Goal: Transaction & Acquisition: Register for event/course

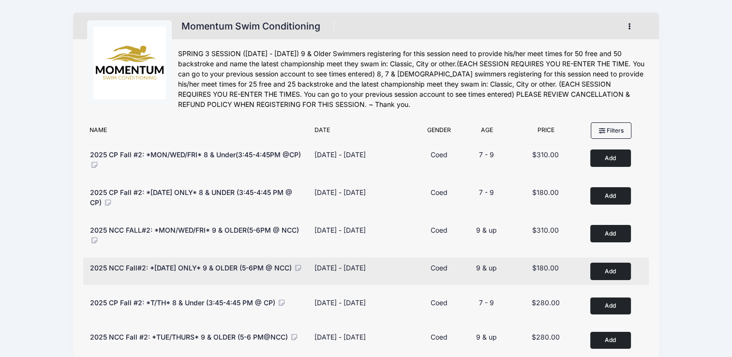
click at [616, 272] on button "Add to Cart" at bounding box center [611, 271] width 41 height 17
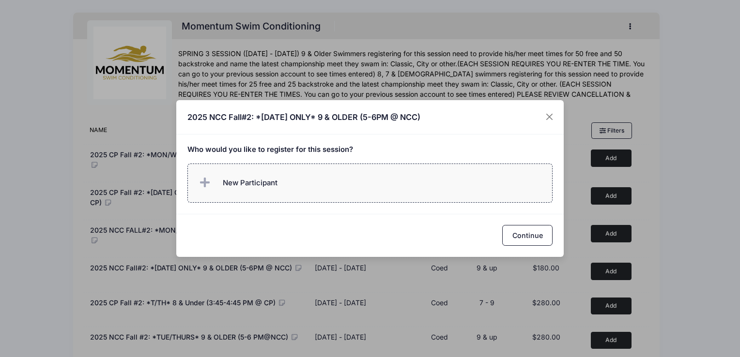
click at [203, 183] on icon at bounding box center [207, 183] width 14 height 0
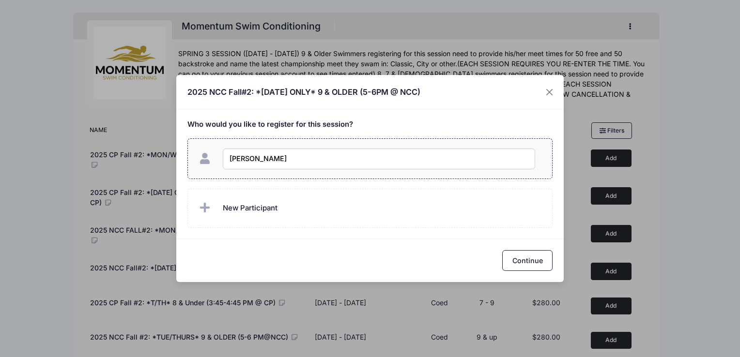
type input "Reina Kaja"
checkbox input "true"
click at [531, 259] on button "Continue" at bounding box center [527, 260] width 50 height 21
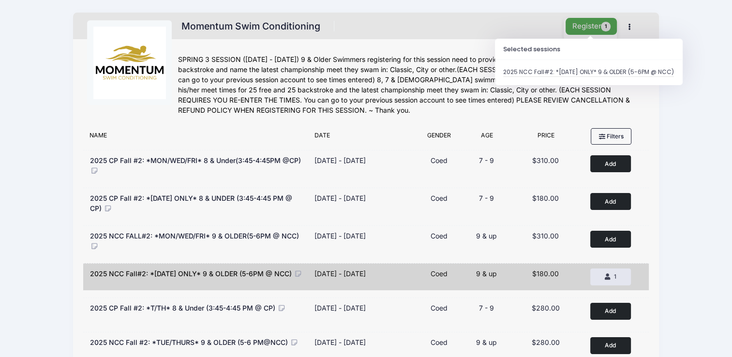
click at [583, 24] on button "Register 1" at bounding box center [591, 26] width 51 height 17
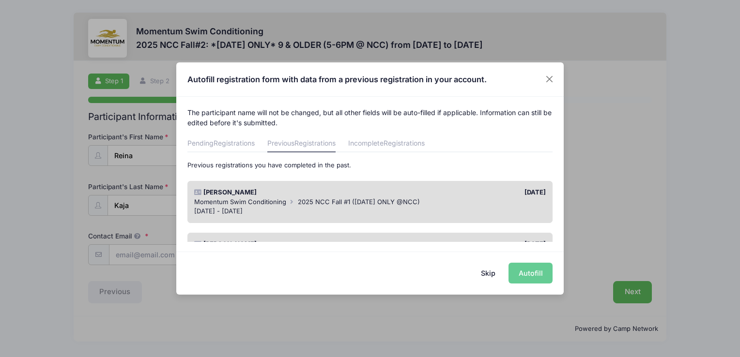
click at [533, 274] on div "Skip Autofill" at bounding box center [369, 273] width 387 height 43
drag, startPoint x: 405, startPoint y: 183, endPoint x: 405, endPoint y: 191, distance: 7.7
click at [405, 183] on div "Reina Kaja 08/01/2025 Momentum Swim Conditioning 2025 NCC Fall #1 (WEDNESDAY ON…" at bounding box center [370, 202] width 366 height 42
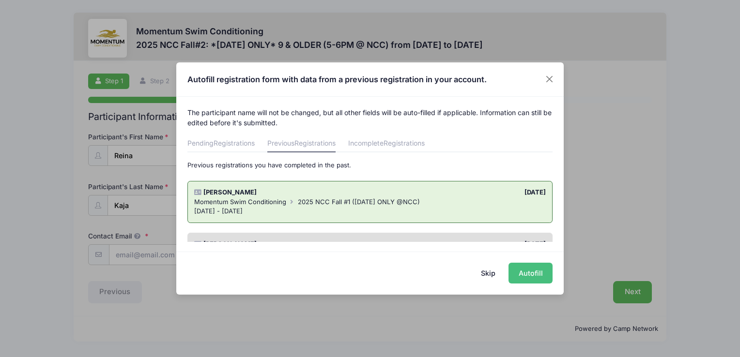
click at [538, 277] on button "Autofill" at bounding box center [530, 273] width 44 height 21
type input "[EMAIL_ADDRESS][DOMAIN_NAME]"
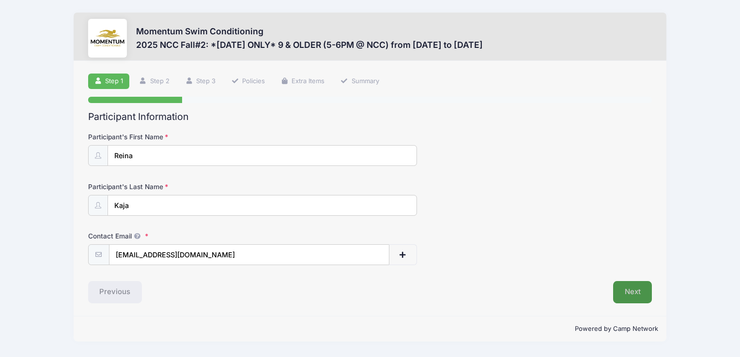
click at [619, 291] on button "Next" at bounding box center [632, 292] width 39 height 22
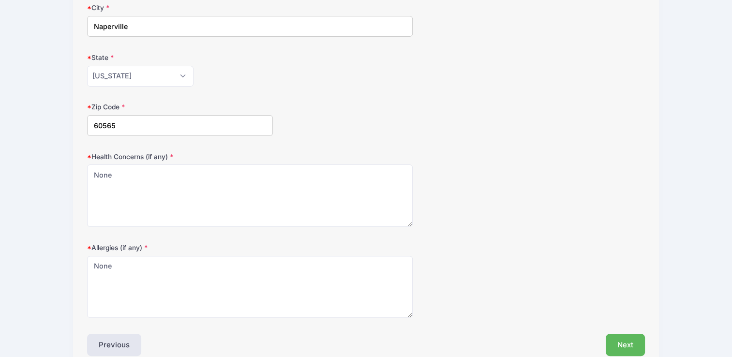
scroll to position [276, 0]
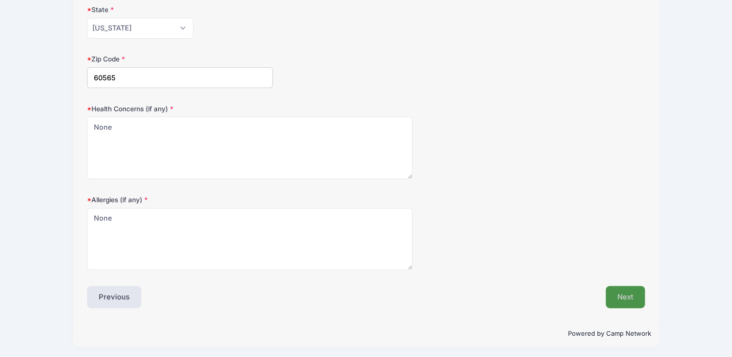
click at [618, 295] on button "Next" at bounding box center [625, 297] width 39 height 22
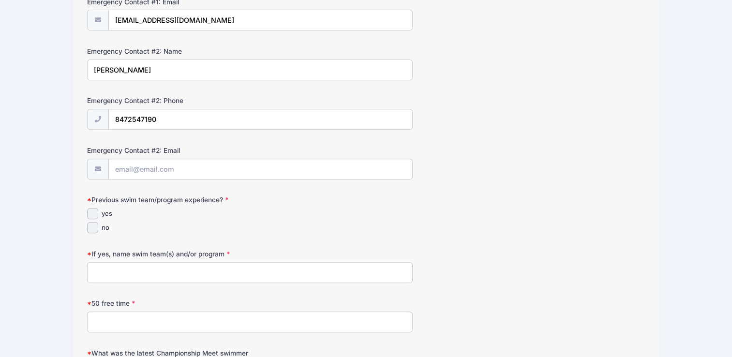
scroll to position [436, 0]
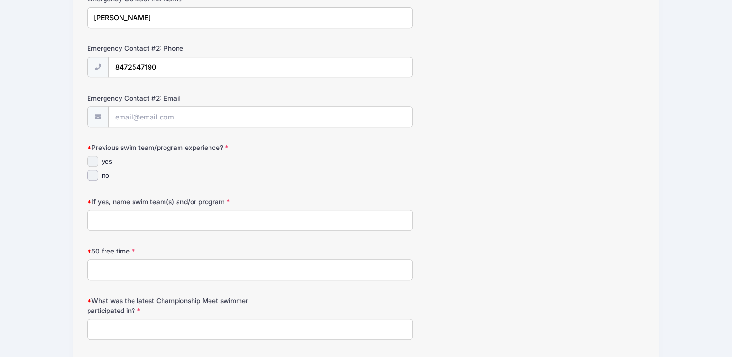
click at [90, 158] on input "yes" at bounding box center [92, 161] width 11 height 11
checkbox input "true"
click at [120, 223] on input "If yes, name swim team(s) and/or program" at bounding box center [249, 220] width 325 height 21
type input "Stringray"
click at [119, 267] on input "50 free time" at bounding box center [249, 269] width 325 height 21
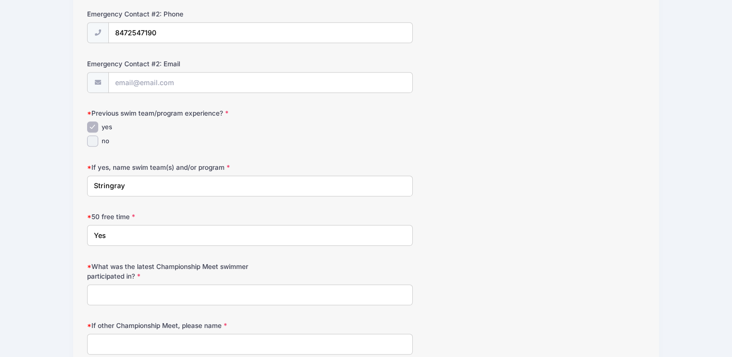
scroll to position [533, 0]
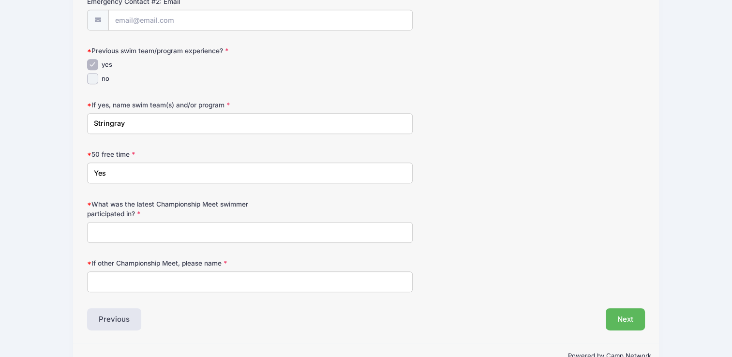
type input "Yes"
click at [150, 235] on input "What was the latest Championship Meet swimmer participated in?" at bounding box center [249, 232] width 325 height 21
type input "N/A"
click at [150, 280] on input "If other Championship Meet, please name" at bounding box center [249, 282] width 325 height 21
type input "N/A"
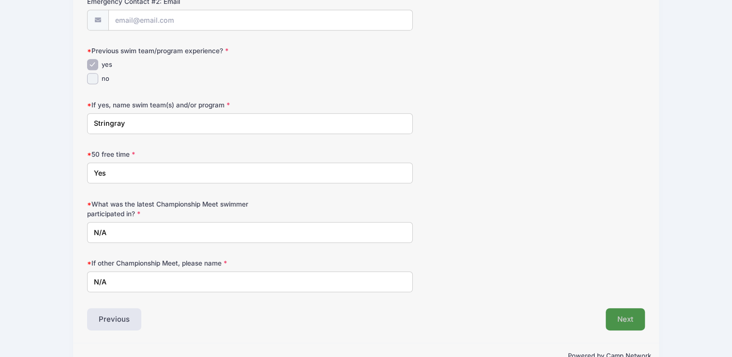
drag, startPoint x: 642, startPoint y: 326, endPoint x: 637, endPoint y: 323, distance: 5.8
click at [639, 324] on button "Next" at bounding box center [625, 319] width 39 height 22
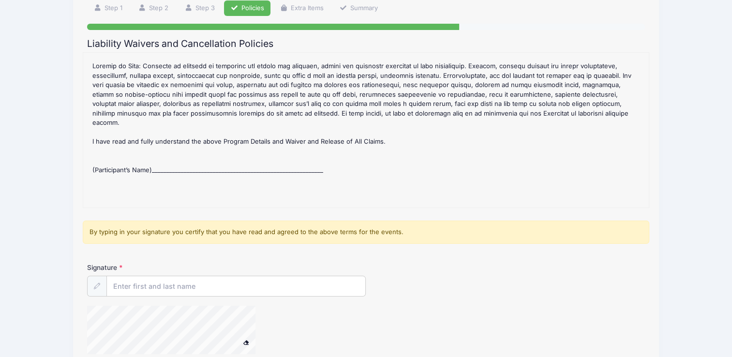
scroll to position [145, 0]
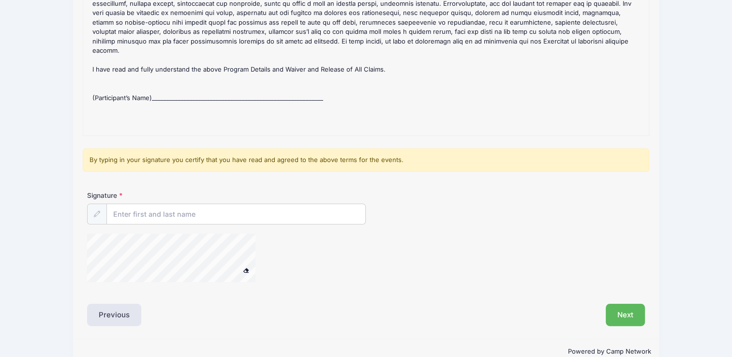
click at [178, 81] on div "2025 NCC Fall#2: *Monday ONLY* 9 & OLDER (5-6PM @ NCC) Refund Policy : CANCELLA…" at bounding box center [366, 57] width 557 height 145
click at [174, 83] on div "2025 NCC Fall#2: *Monday ONLY* 9 & OLDER (5-6PM @ NCC) Refund Policy : CANCELLA…" at bounding box center [366, 57] width 557 height 145
click at [167, 86] on div "2025 NCC Fall#2: *Monday ONLY* 9 & OLDER (5-6PM @ NCC) Refund Policy : CANCELLA…" at bounding box center [366, 57] width 557 height 145
click at [151, 212] on input "Signature" at bounding box center [236, 214] width 259 height 21
type input "Preetie Kollukalur"
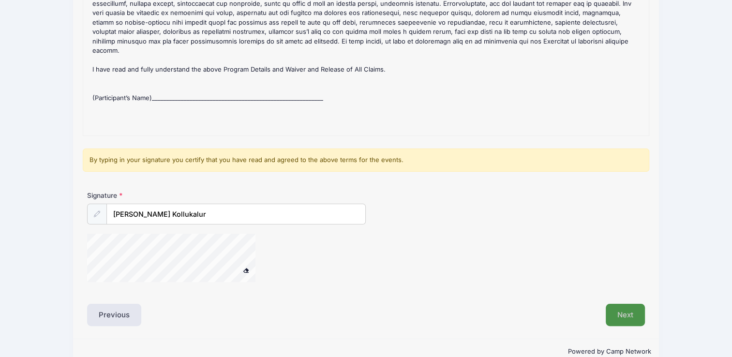
click at [623, 311] on button "Next" at bounding box center [625, 315] width 39 height 22
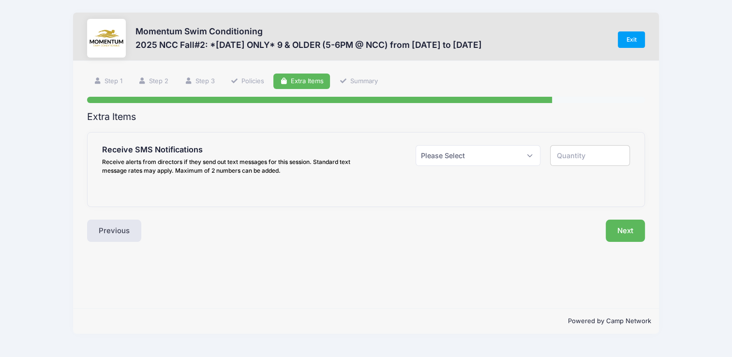
scroll to position [0, 0]
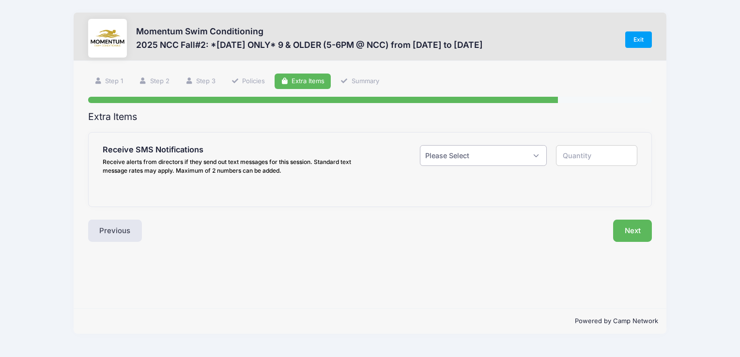
click at [456, 159] on select "Please Select Yes ($0.00) No" at bounding box center [483, 155] width 126 height 21
select select "1"
click at [420, 145] on select "Please Select Yes ($0.00) No" at bounding box center [483, 155] width 126 height 21
type input "1"
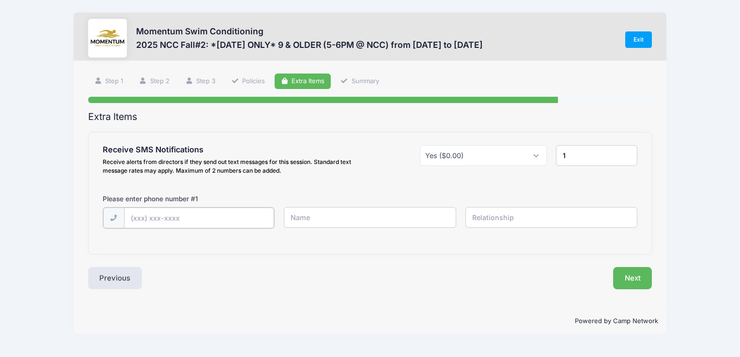
click at [153, 217] on input "text" at bounding box center [199, 218] width 150 height 21
type input "(847) 254-7190"
click at [331, 220] on input "text" at bounding box center [370, 217] width 172 height 21
type input "O"
type input "Preetie"
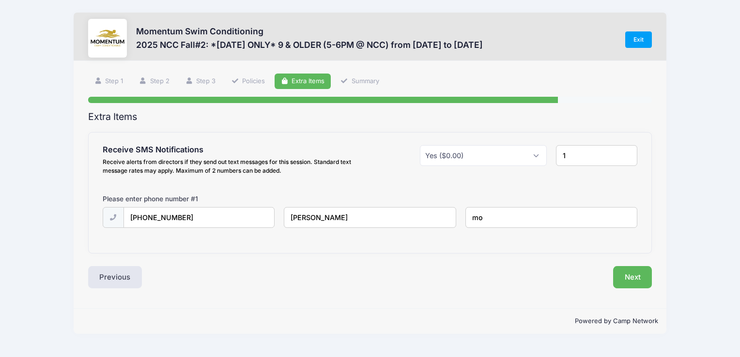
type input "m"
type input "Mother"
click at [639, 278] on button "Next" at bounding box center [632, 277] width 39 height 22
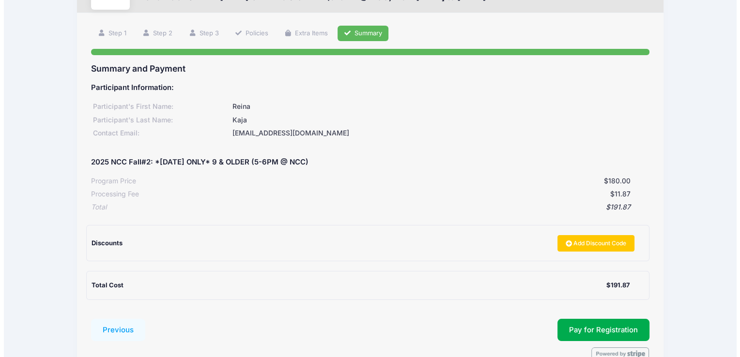
scroll to position [97, 0]
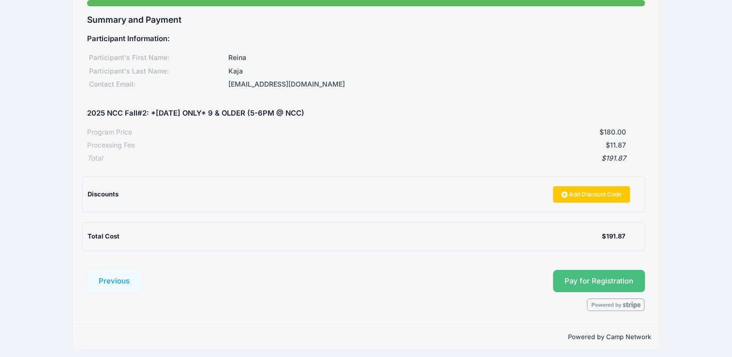
click at [590, 280] on button "Pay for Registration" at bounding box center [599, 281] width 92 height 22
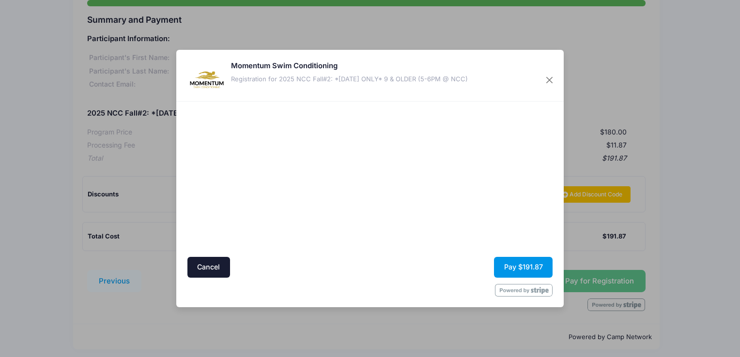
click at [513, 267] on button "Pay $191.87" at bounding box center [523, 267] width 59 height 21
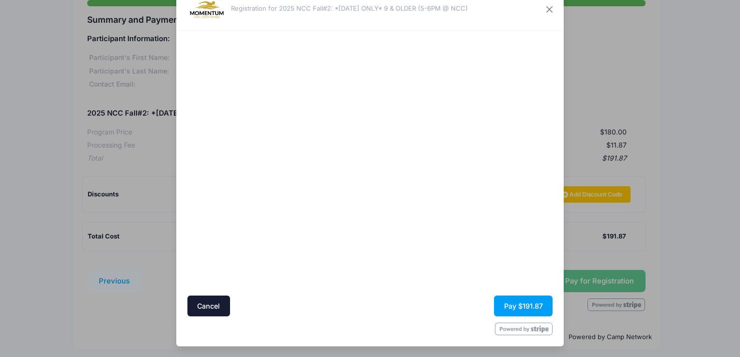
scroll to position [31, 0]
click at [454, 221] on div at bounding box center [464, 164] width 178 height 256
click at [504, 304] on button "Pay $191.87" at bounding box center [523, 306] width 59 height 21
